Goal: Navigation & Orientation: Find specific page/section

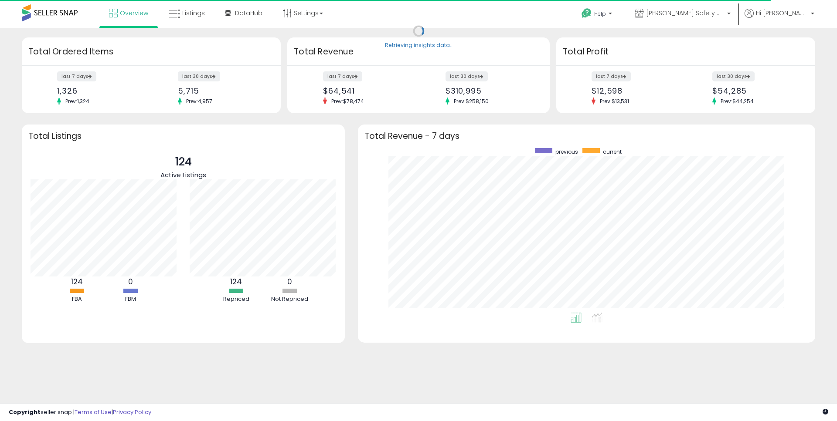
scroll to position [165, 440]
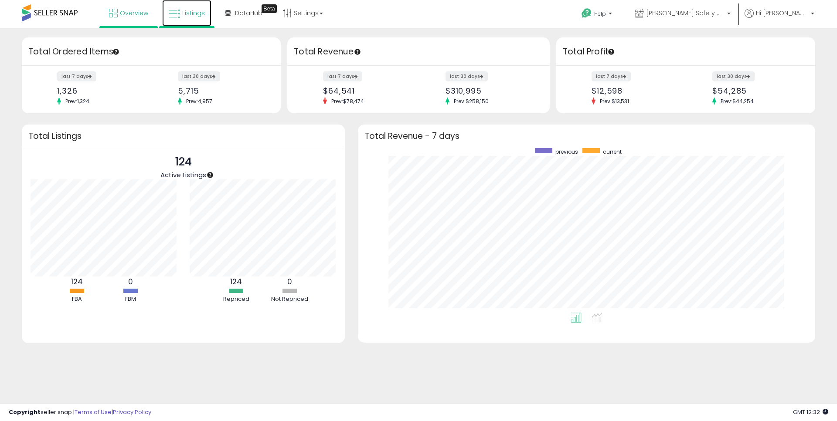
click at [195, 15] on span "Listings" at bounding box center [193, 13] width 23 height 9
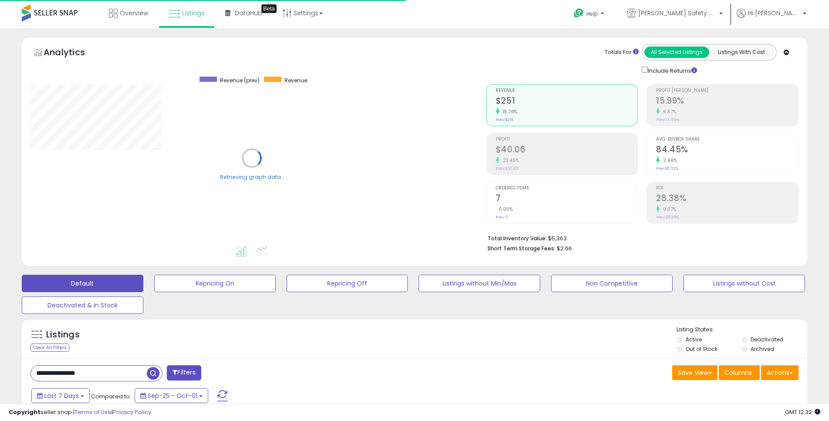
scroll to position [179, 456]
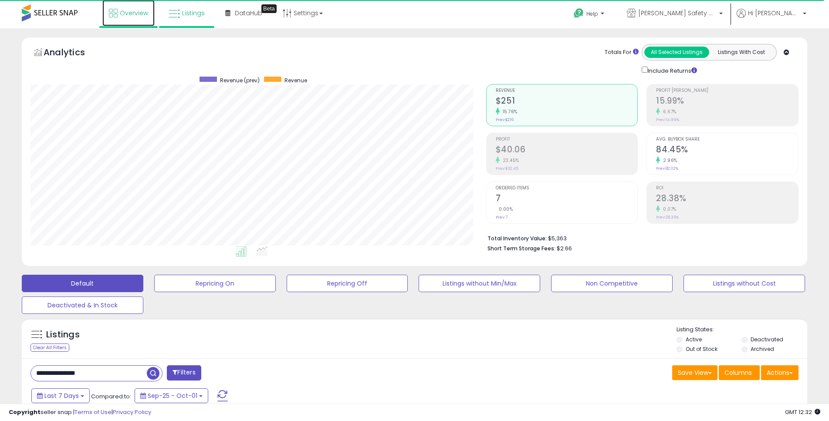
click at [143, 15] on span "Overview" at bounding box center [134, 13] width 28 height 9
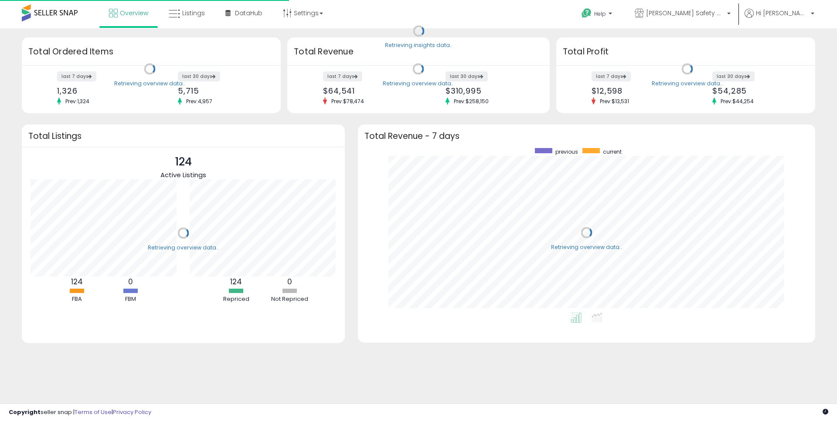
scroll to position [165, 440]
